Goal: Navigation & Orientation: Find specific page/section

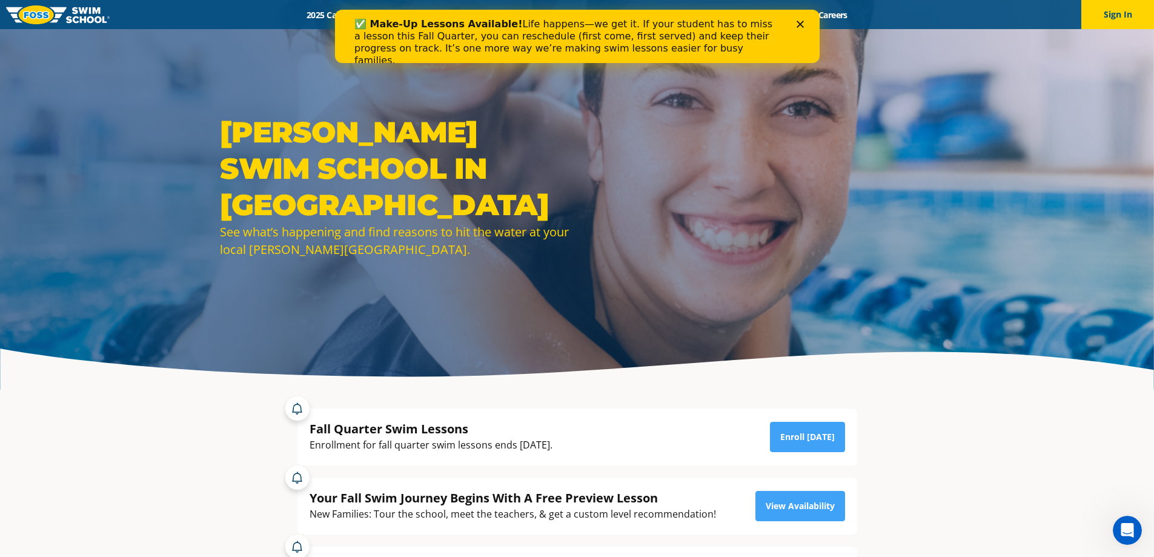
click at [800, 24] on polygon "Close" at bounding box center [799, 24] width 7 height 7
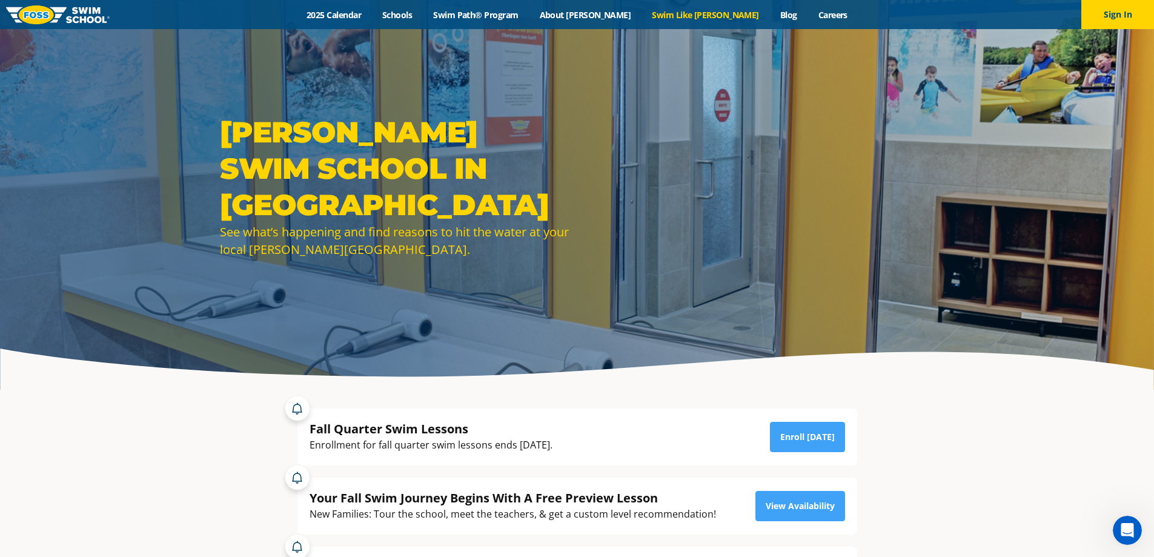
click at [666, 13] on link "Swim Like [PERSON_NAME]" at bounding box center [705, 15] width 128 height 12
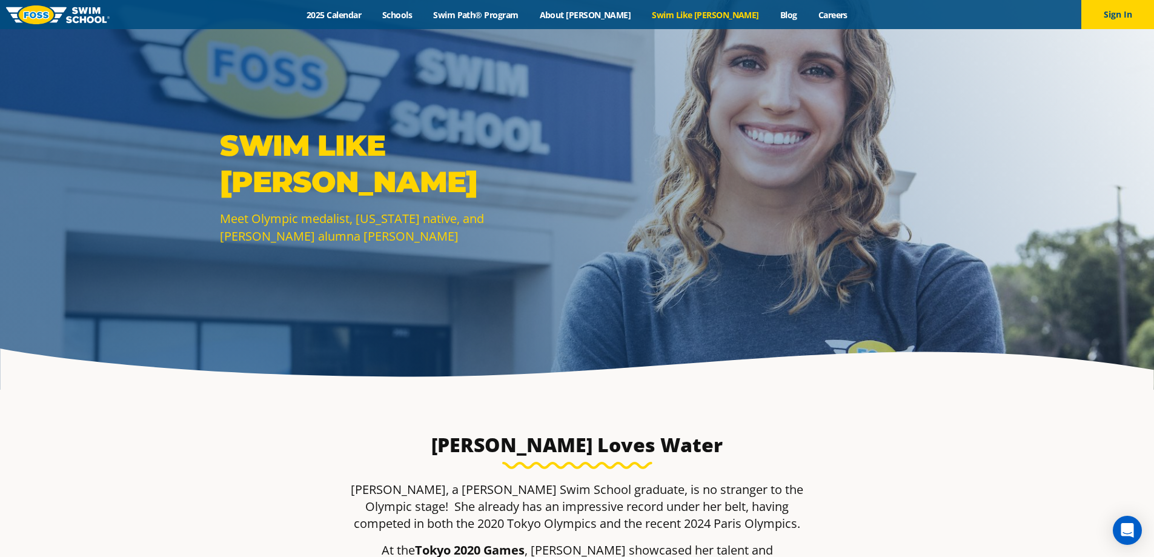
click at [90, 8] on img at bounding box center [58, 14] width 104 height 19
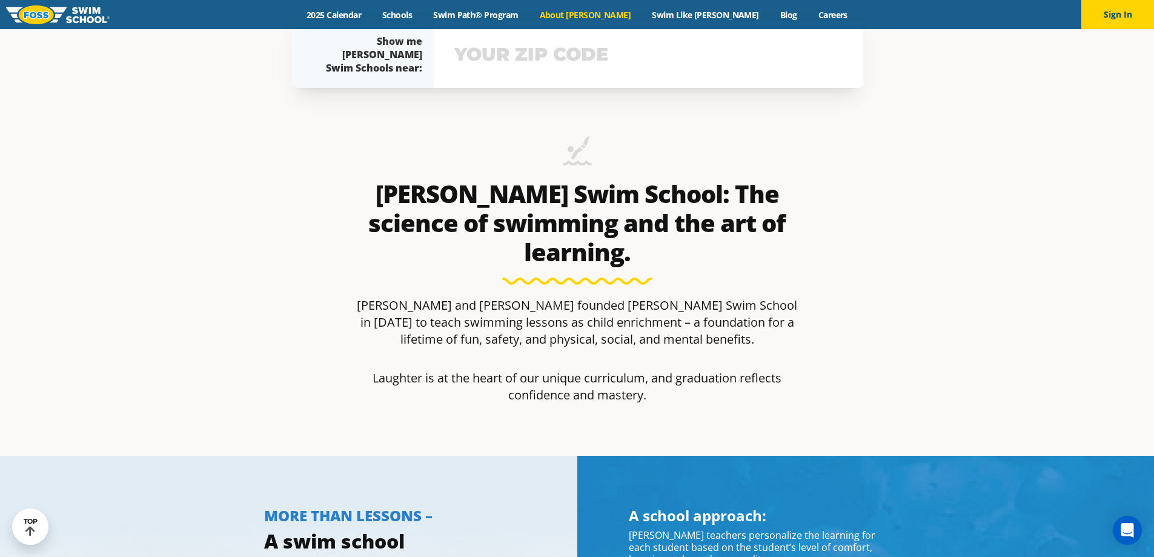
scroll to position [577, 0]
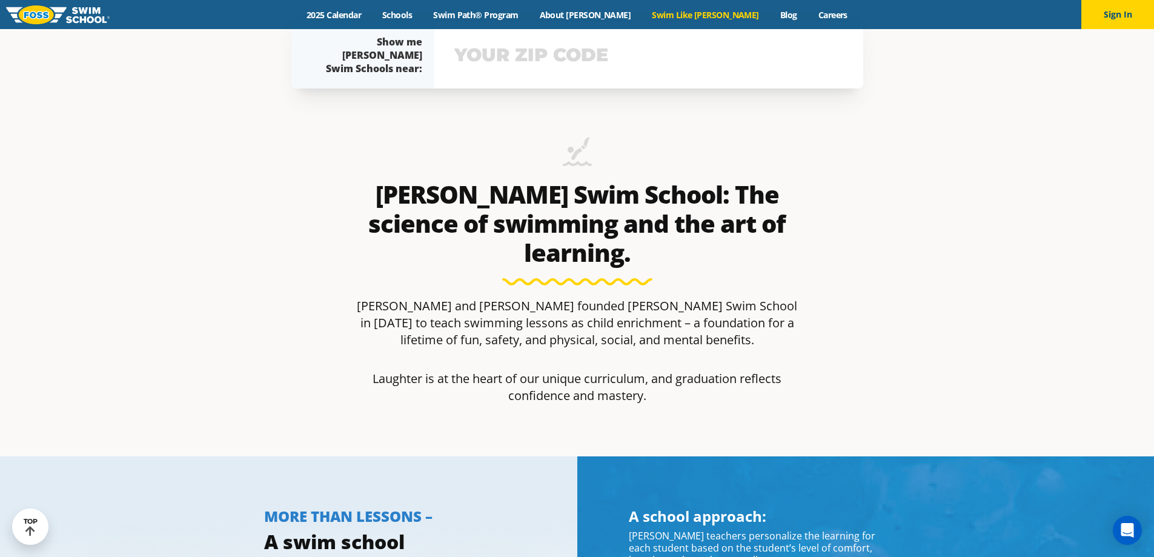
click at [705, 15] on link "Swim Like [PERSON_NAME]" at bounding box center [705, 15] width 128 height 12
